Goal: Task Accomplishment & Management: Manage account settings

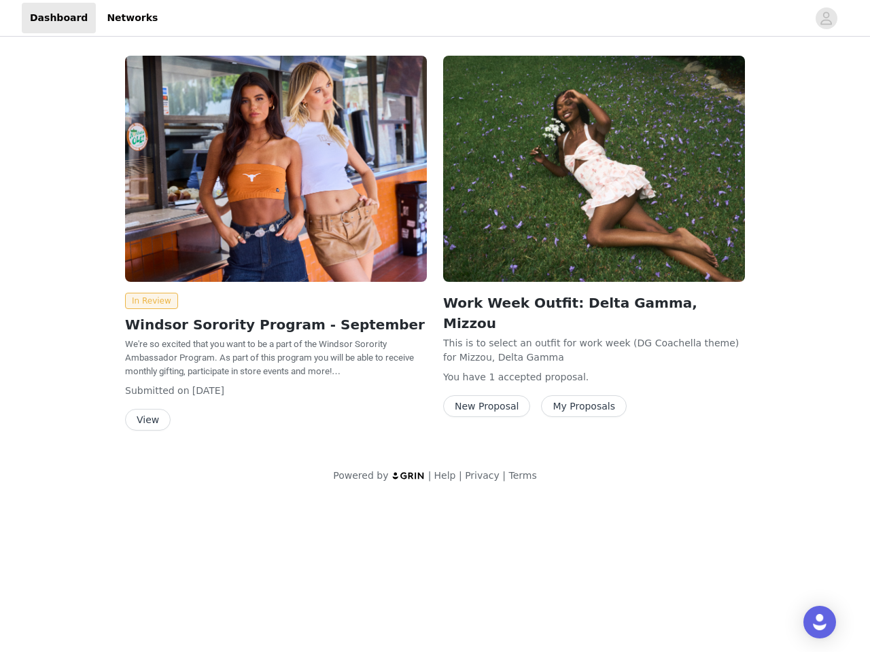
click at [435, 249] on div "Work Week Outfit: Delta Gamma, Mizzou This is to select an outfit for work week…" at bounding box center [594, 239] width 318 height 383
click at [435, 18] on div at bounding box center [487, 18] width 642 height 31
click at [826, 18] on icon "avatar" at bounding box center [826, 18] width 13 height 22
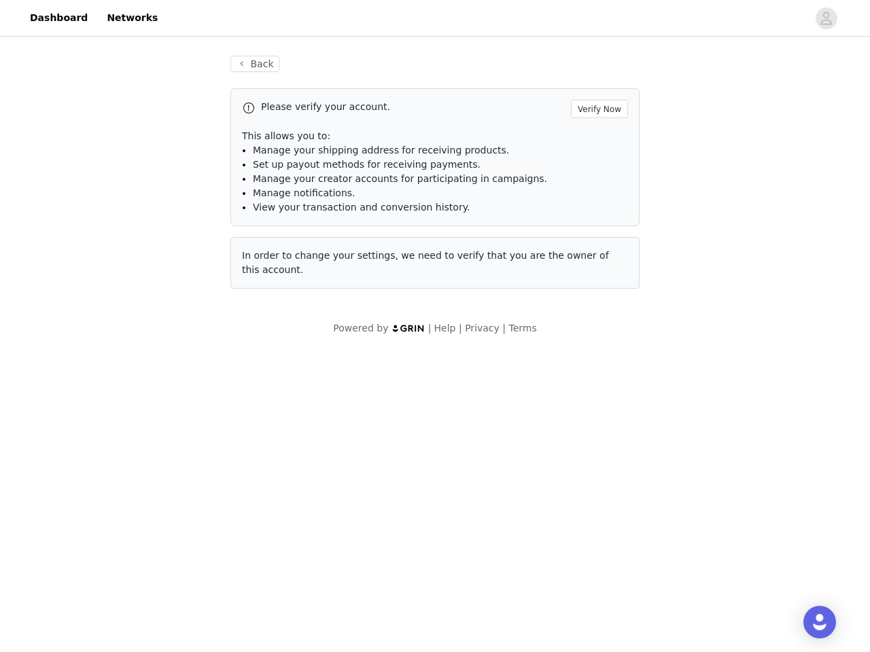
click at [276, 169] on span "Set up payout methods for receiving payments." at bounding box center [367, 164] width 228 height 11
click at [149, 301] on div "Back Please verify your account. Verify Now This allows you to: Manage your shi…" at bounding box center [435, 195] width 870 height 313
click at [147, 420] on body "Dashboard Networks Back Please verify your account. Verify Now This allows you …" at bounding box center [435, 326] width 870 height 652
click at [594, 169] on li "Set up payout methods for receiving payments." at bounding box center [440, 165] width 375 height 14
click at [484, 386] on body "Dashboard Networks Back Please verify your account. Verify Now This allows you …" at bounding box center [435, 326] width 870 height 652
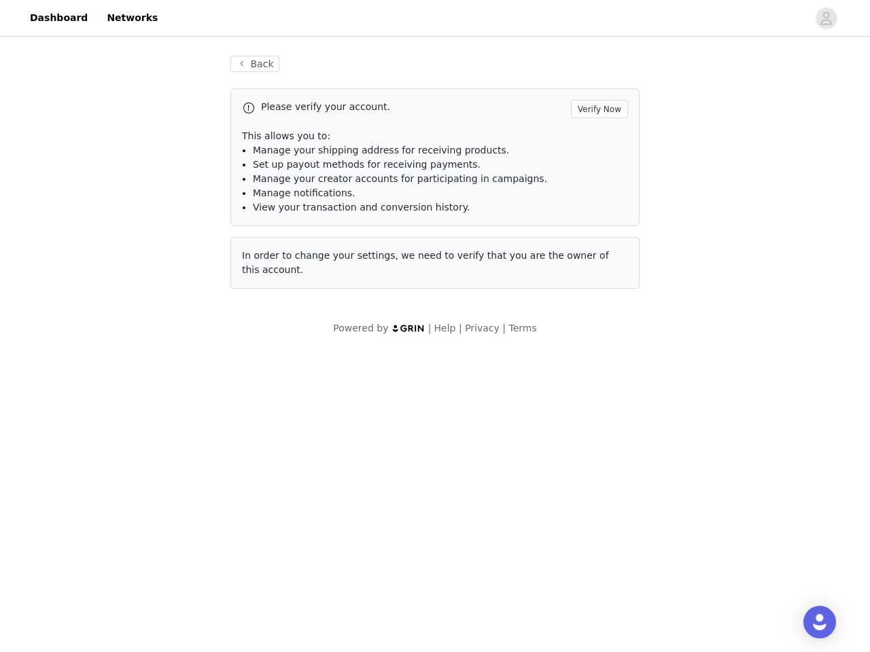
click at [575, 386] on body "Dashboard Networks Back Please verify your account. Verify Now This allows you …" at bounding box center [435, 326] width 870 height 652
click at [820, 623] on img "Open Intercom Messenger" at bounding box center [819, 622] width 16 height 16
